Goal: Task Accomplishment & Management: Manage account settings

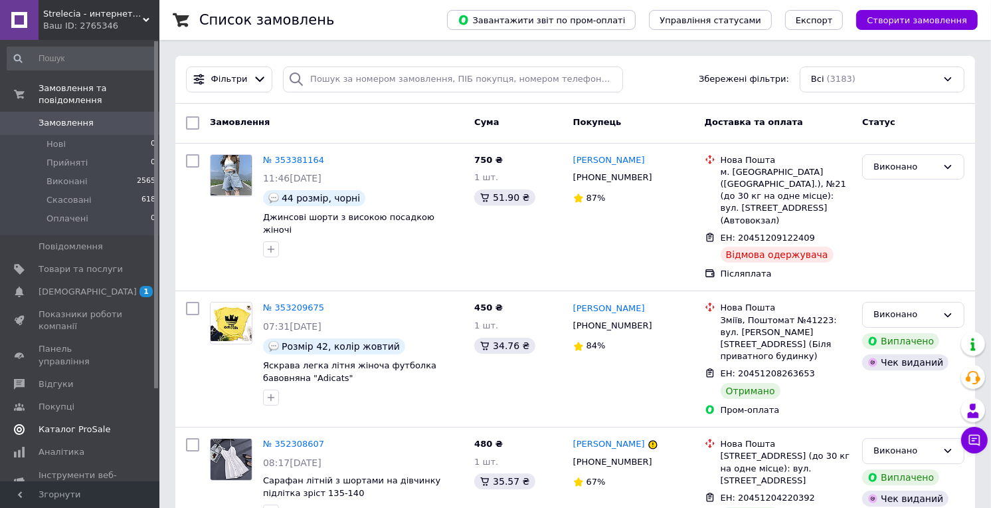
click at [97, 286] on span "[DEMOGRAPHIC_DATA]" at bounding box center [81, 292] width 84 height 12
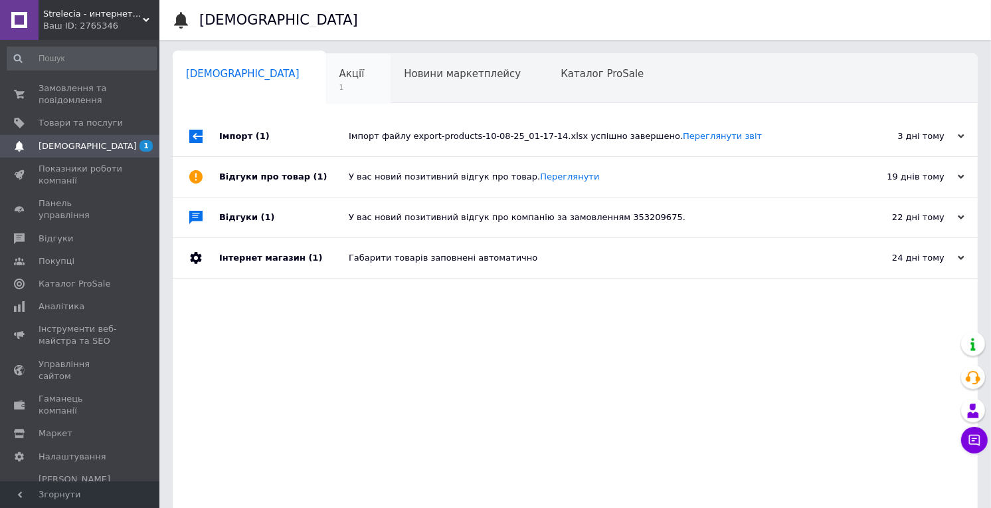
click at [340, 85] on span "1" at bounding box center [352, 87] width 25 height 10
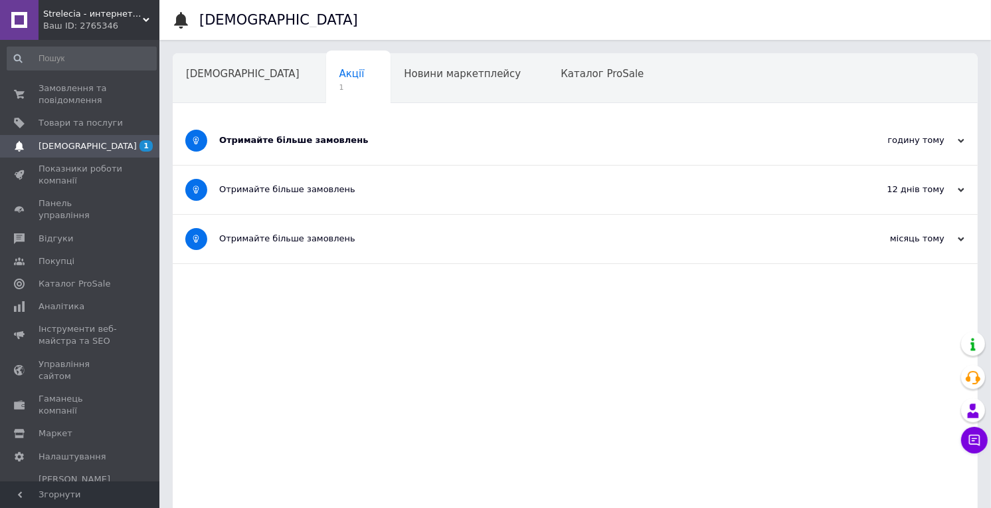
click at [262, 153] on div "Отримайте більше замовлень" at bounding box center [525, 140] width 613 height 49
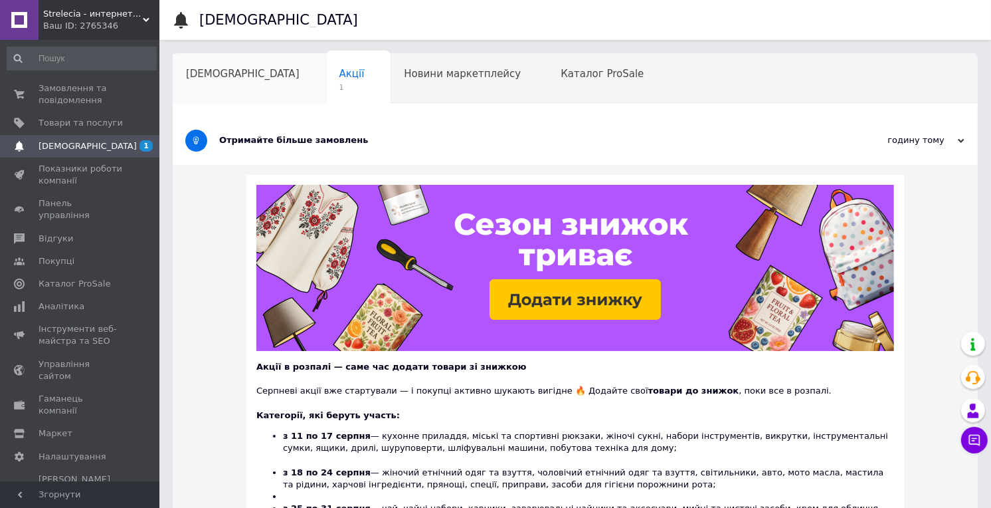
click at [214, 88] on div "[DEMOGRAPHIC_DATA]" at bounding box center [249, 79] width 153 height 50
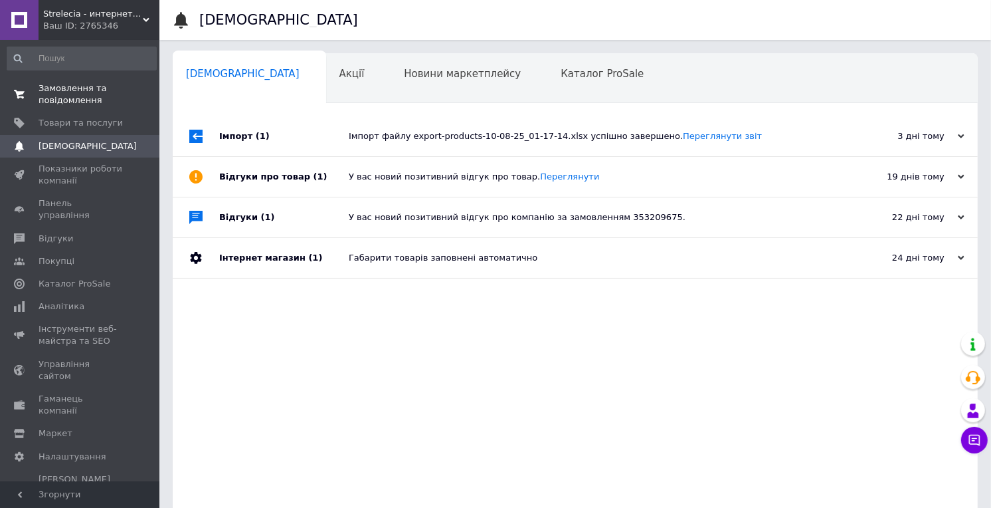
click at [75, 88] on span "Замовлення та повідомлення" at bounding box center [81, 94] width 84 height 24
